Goal: Task Accomplishment & Management: Manage account settings

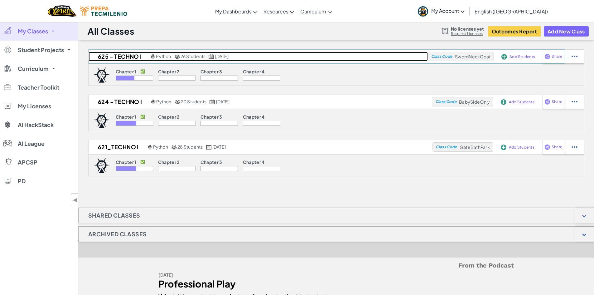
click at [119, 57] on h2 "625 - Techno I" at bounding box center [119, 56] width 61 height 9
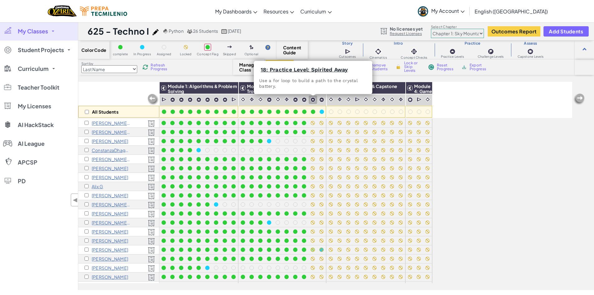
click at [312, 98] on img at bounding box center [312, 99] width 5 height 5
click at [321, 99] on img at bounding box center [321, 99] width 5 height 5
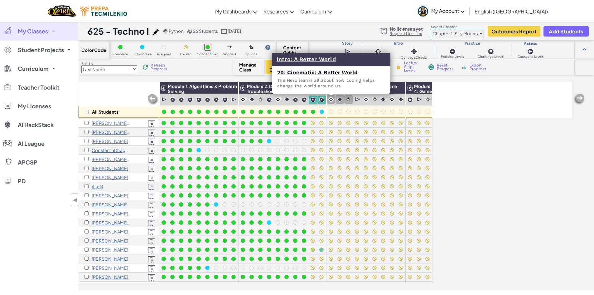
click at [331, 100] on img at bounding box center [331, 99] width 6 height 6
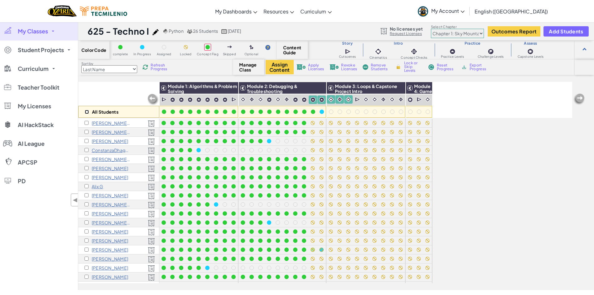
click at [87, 110] on input "checkbox" at bounding box center [87, 112] width 4 height 4
checkbox input "true"
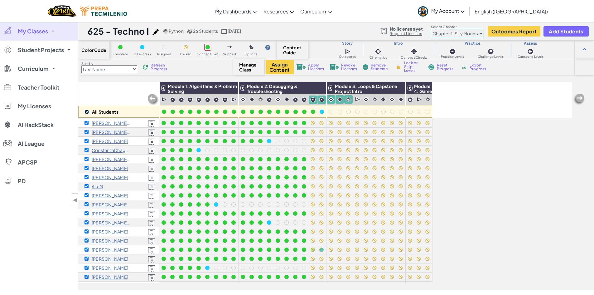
checkbox input "true"
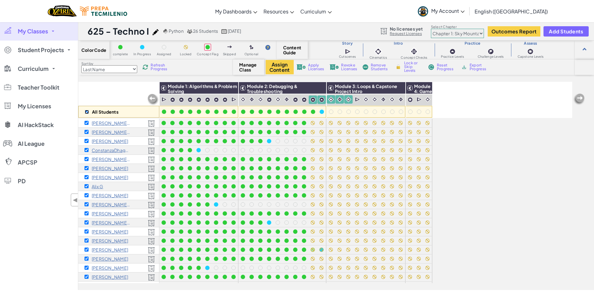
checkbox input "true"
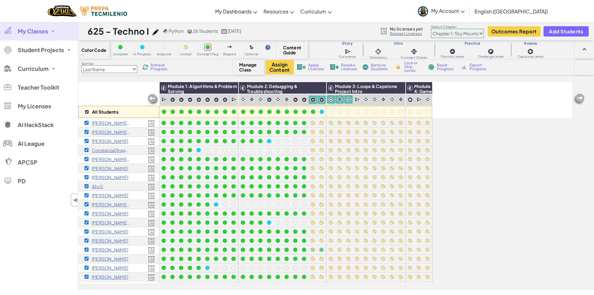
checkbox input "true"
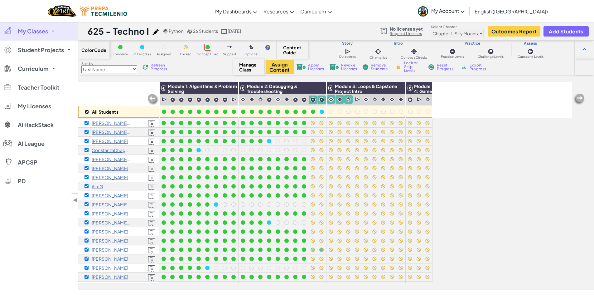
checkbox input "true"
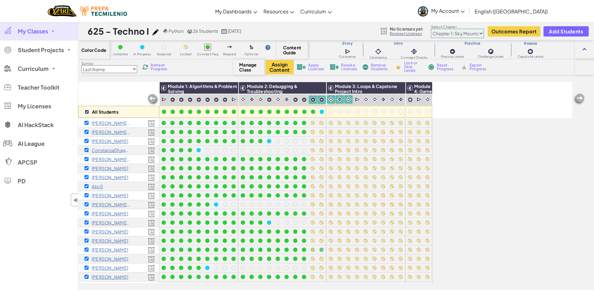
checkbox input "true"
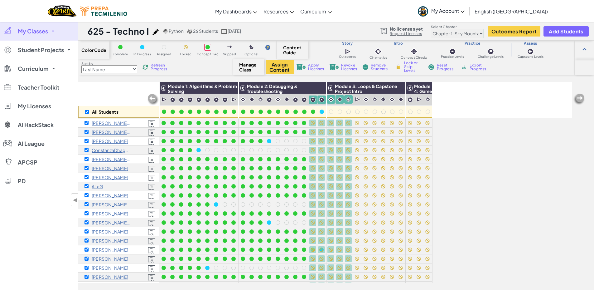
click at [409, 66] on span "Lock or Skip Levels" at bounding box center [413, 66] width 18 height 11
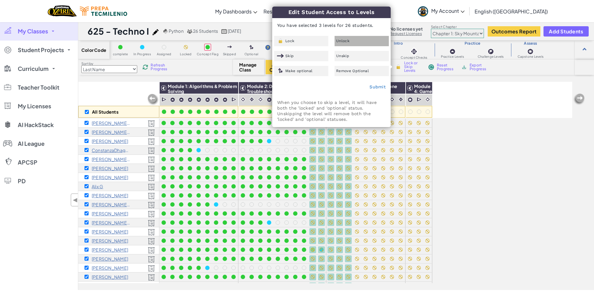
click at [347, 41] on span "Unlock" at bounding box center [342, 41] width 13 height 4
click at [379, 87] on link "Submit" at bounding box center [378, 86] width 16 height 5
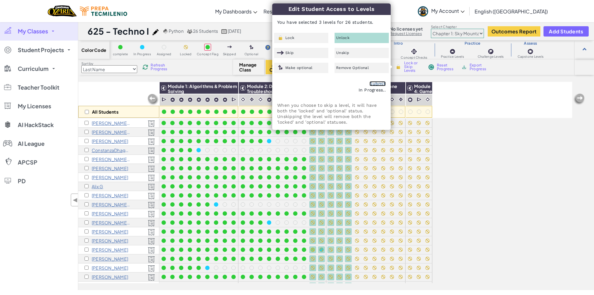
checkbox input "false"
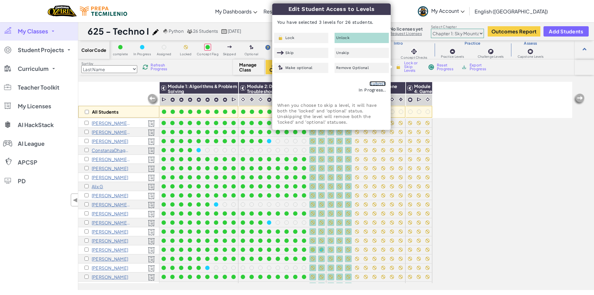
checkbox input "false"
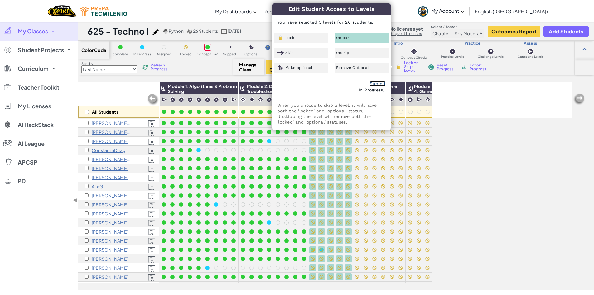
checkbox input "false"
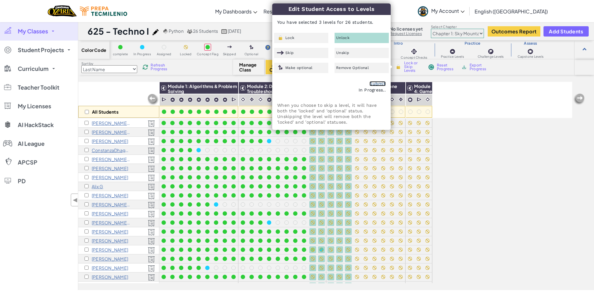
checkbox input "false"
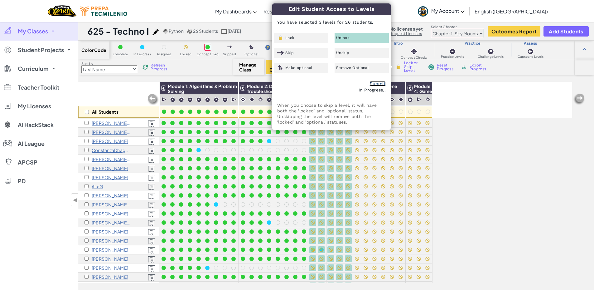
checkbox input "false"
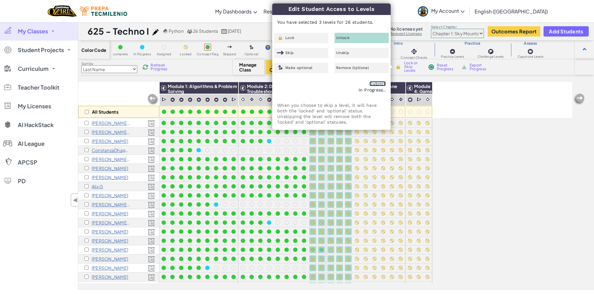
checkbox input "false"
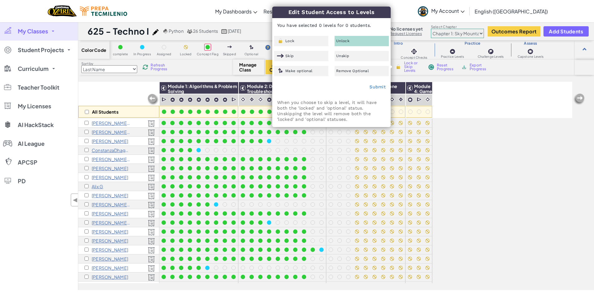
click at [477, 177] on div "All Students Module 1: Algorithms & Problem Solving Module 2: Debugging & Troub…" at bounding box center [325, 151] width 494 height 264
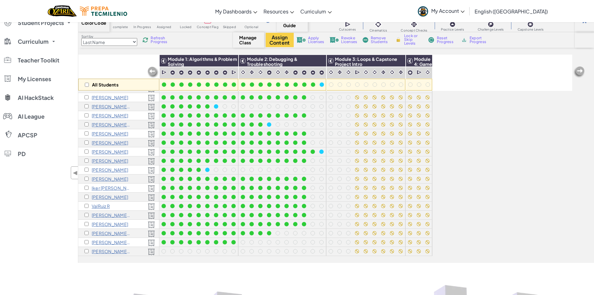
scroll to position [62, 0]
